Goal: Check status: Check status

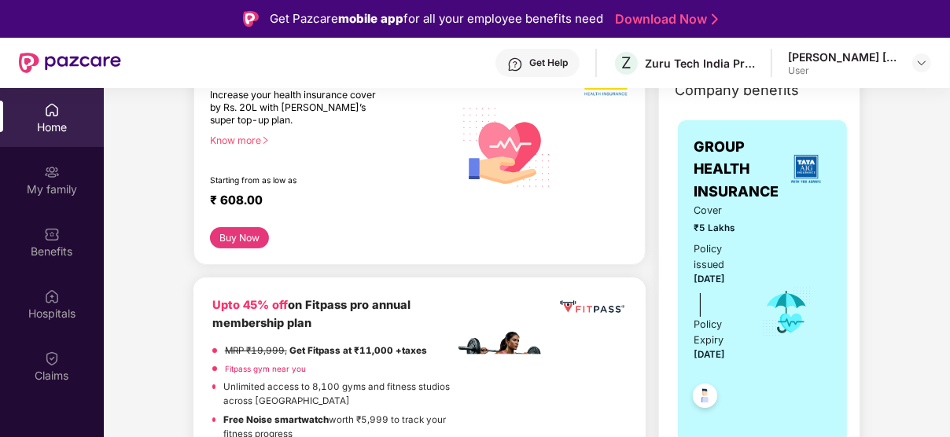
scroll to position [314, 0]
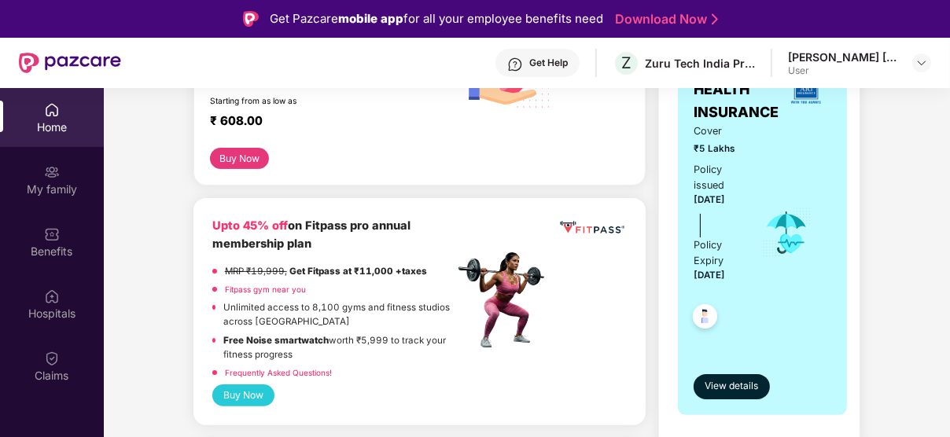
click at [707, 313] on img at bounding box center [704, 318] width 39 height 39
click at [722, 382] on span "View details" at bounding box center [730, 386] width 53 height 15
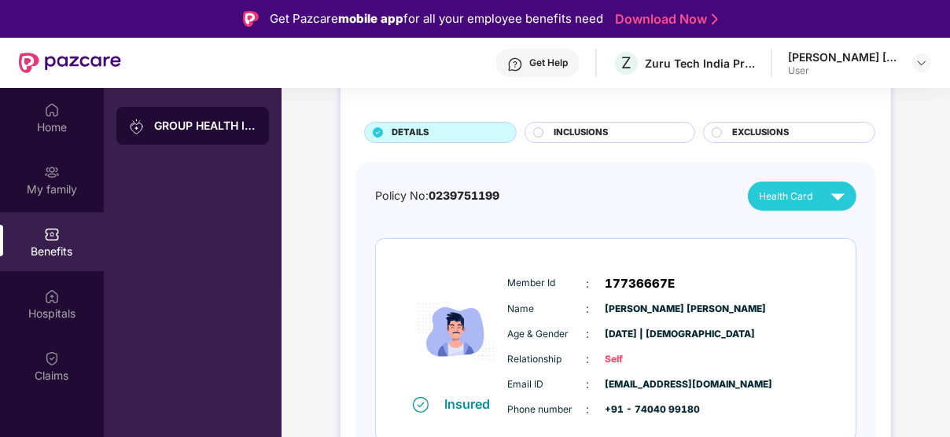
scroll to position [92, 0]
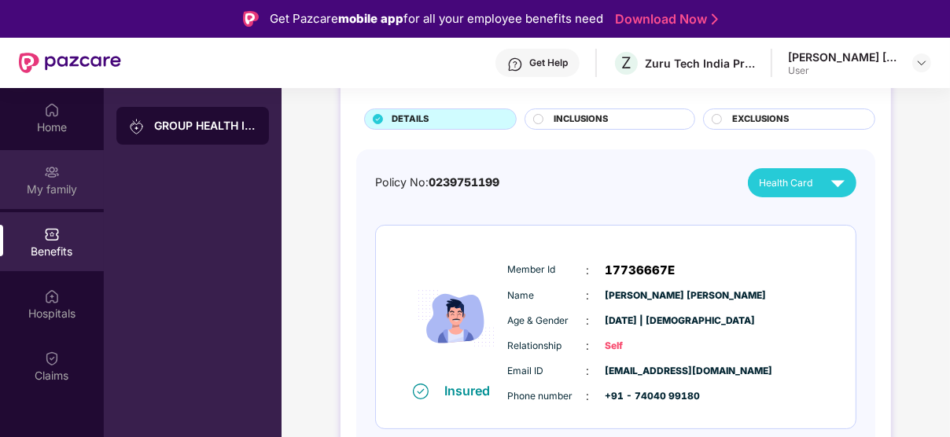
click at [44, 172] on img at bounding box center [52, 172] width 16 height 16
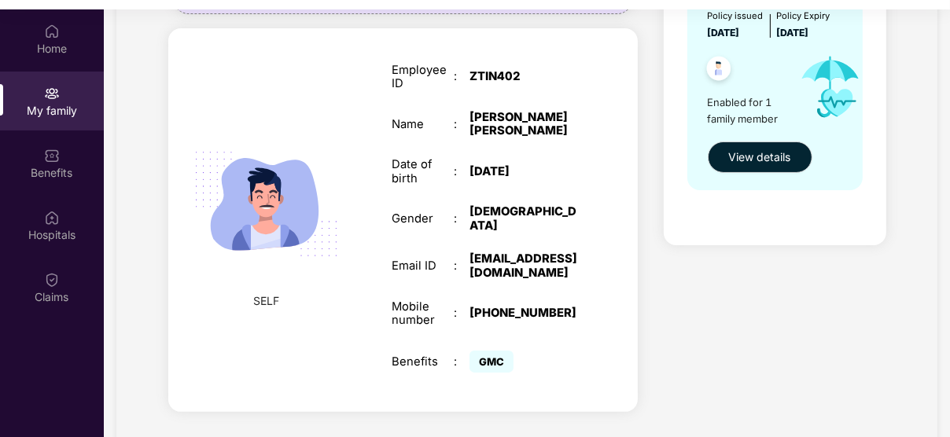
scroll to position [88, 0]
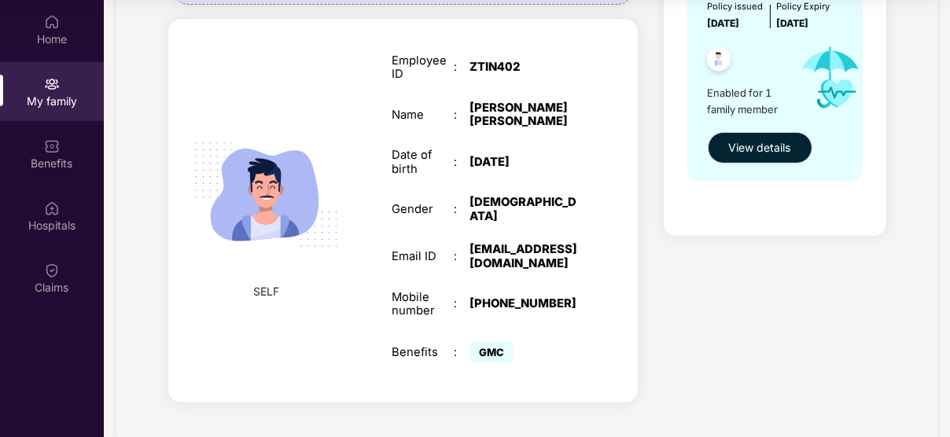
click at [737, 152] on span "View details" at bounding box center [760, 147] width 62 height 17
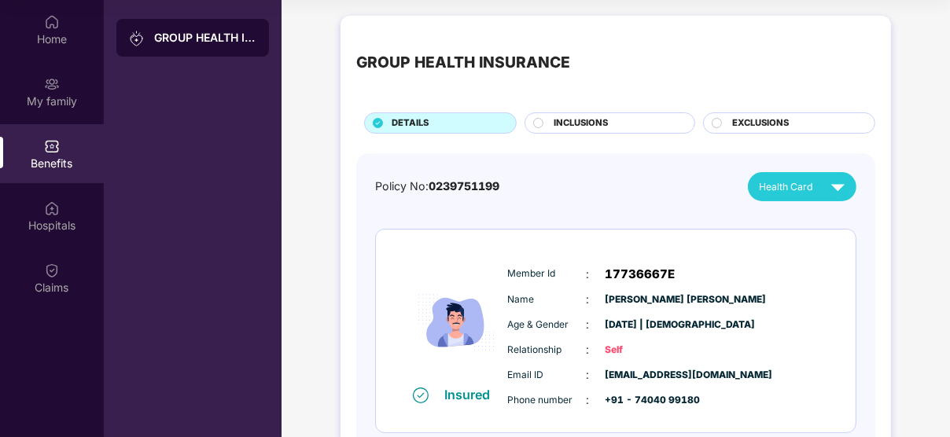
scroll to position [92, 0]
